Goal: Information Seeking & Learning: Learn about a topic

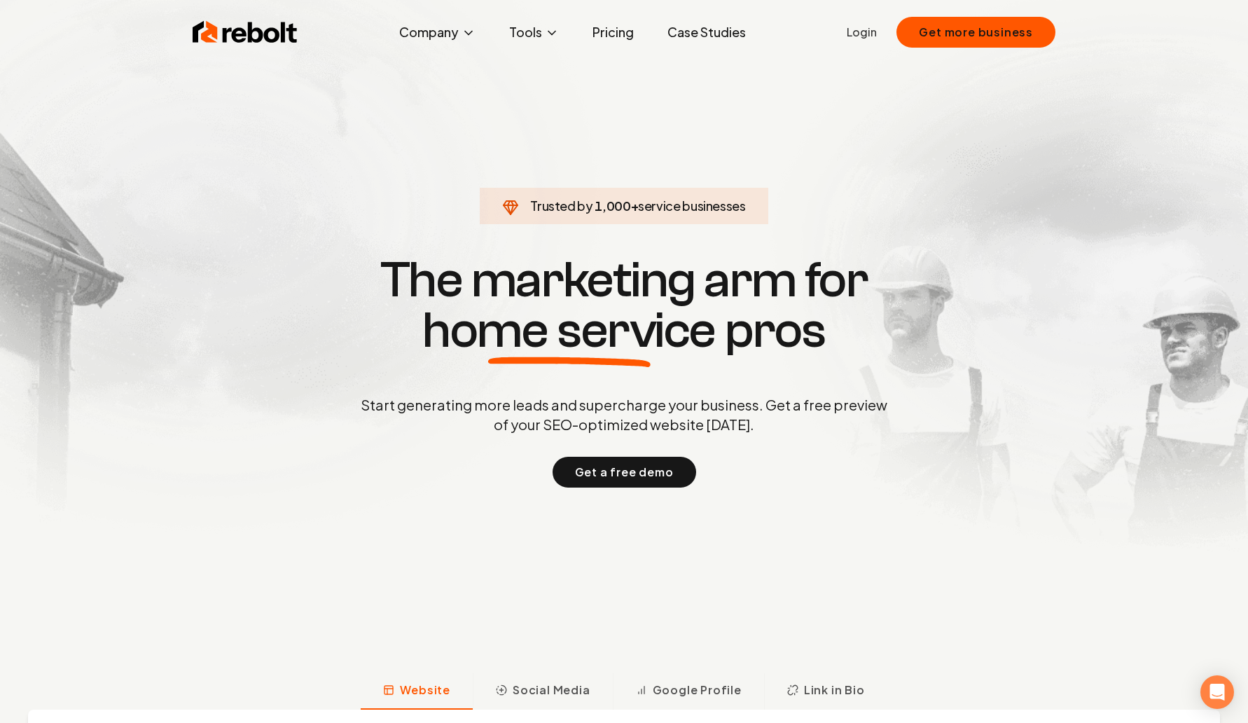
click at [614, 36] on link "Pricing" at bounding box center [613, 32] width 64 height 28
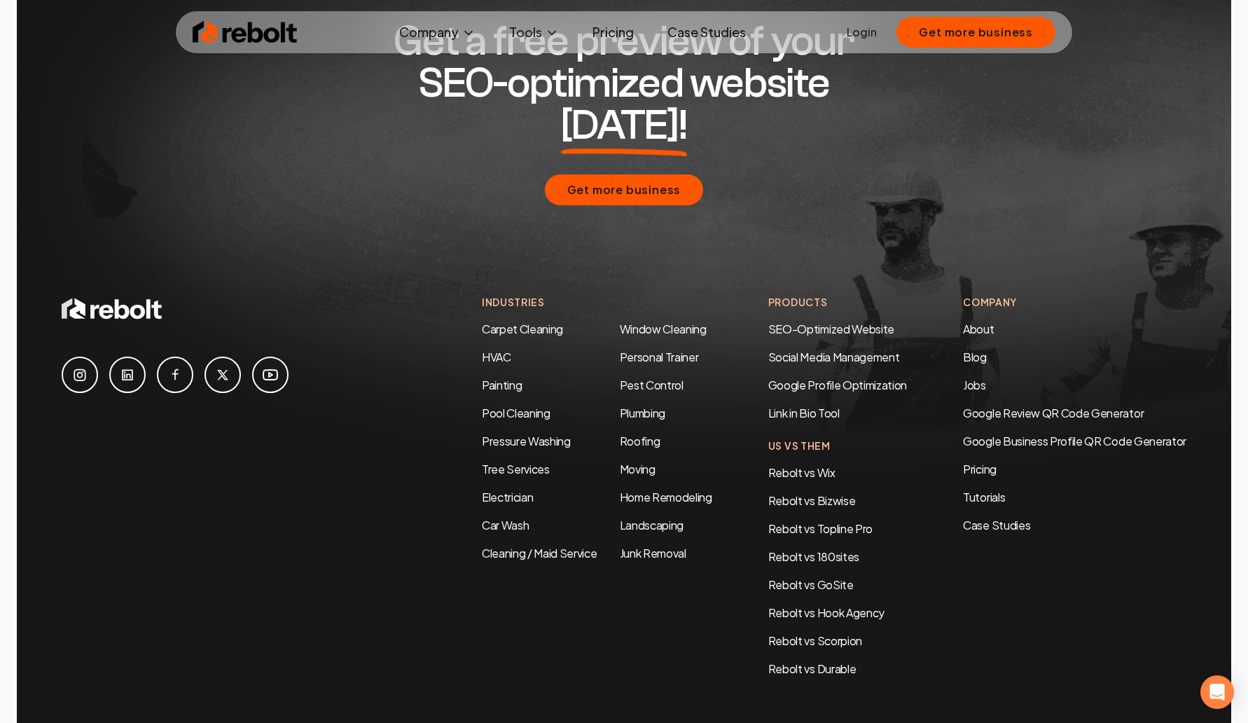
scroll to position [6762, 0]
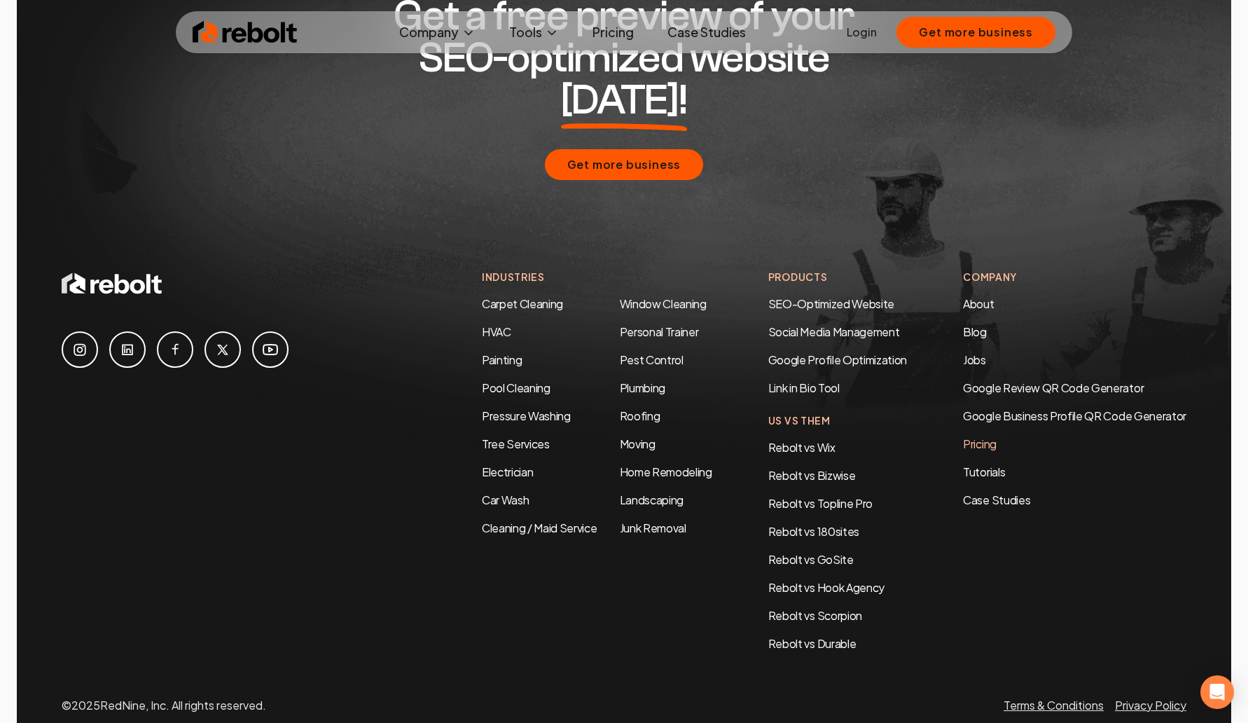
click at [973, 436] on link "Pricing" at bounding box center [1074, 444] width 223 height 17
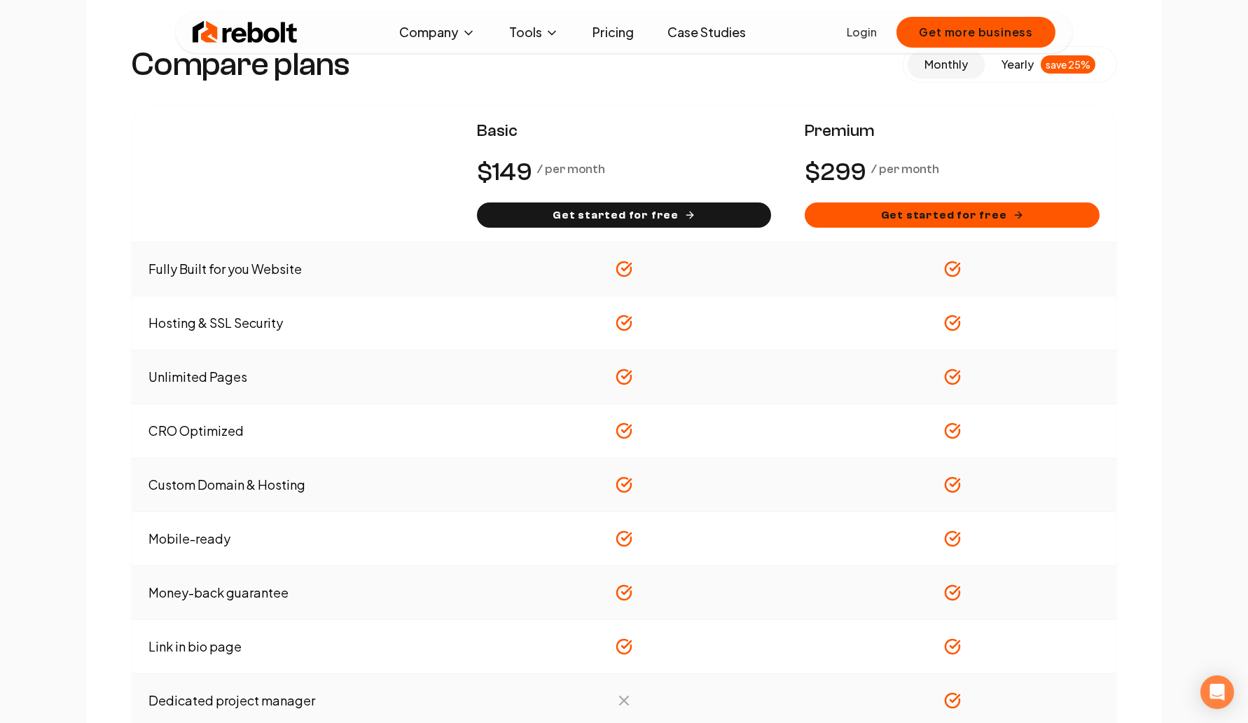
scroll to position [748, 0]
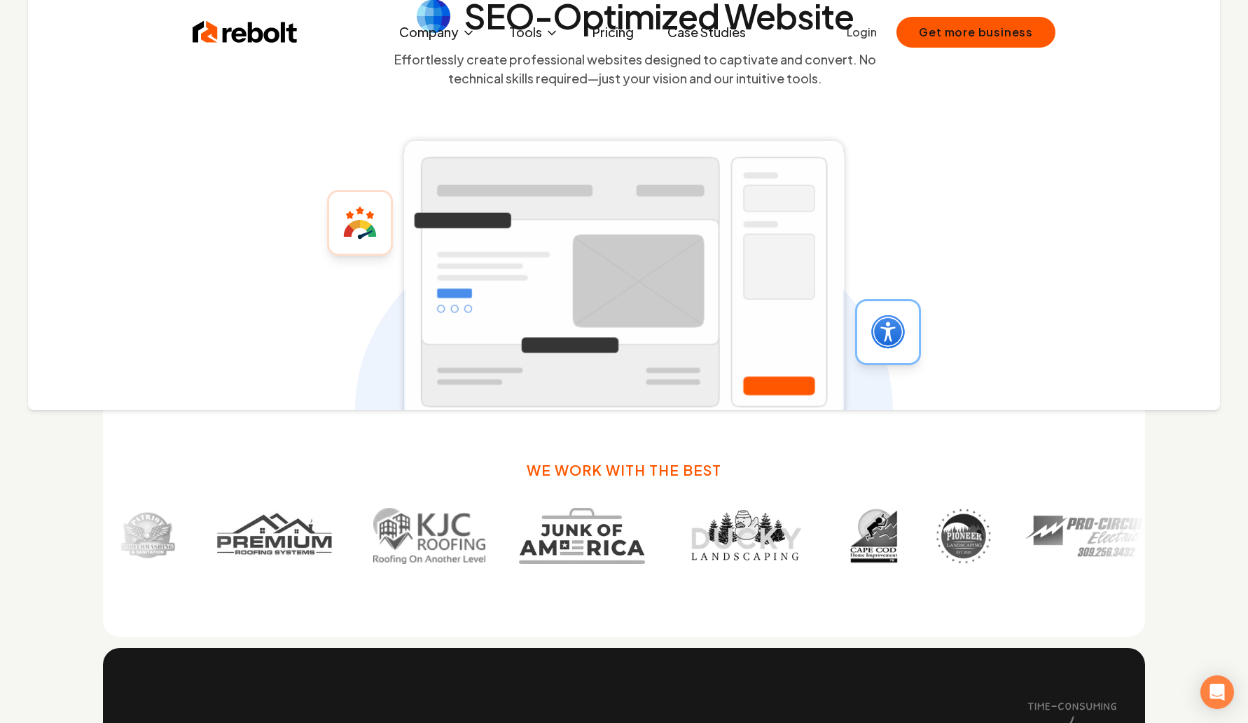
scroll to position [6, 0]
